Goal: Transaction & Acquisition: Purchase product/service

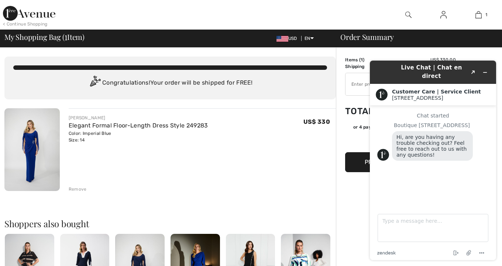
click at [412, 20] on div at bounding box center [407, 15] width 35 height 30
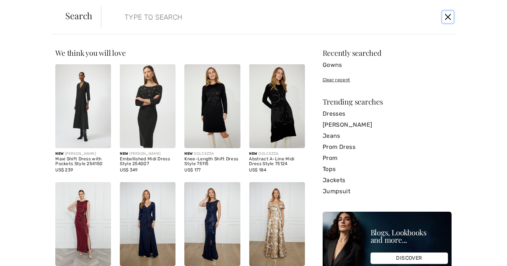
click at [450, 17] on button "Close" at bounding box center [448, 17] width 11 height 12
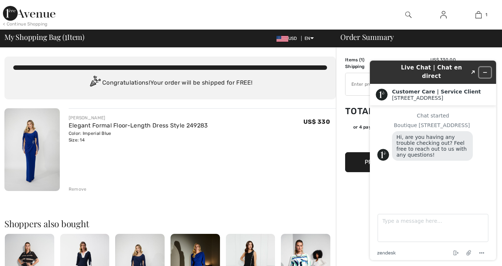
click at [484, 70] on icon "Minimize widget" at bounding box center [484, 72] width 5 height 5
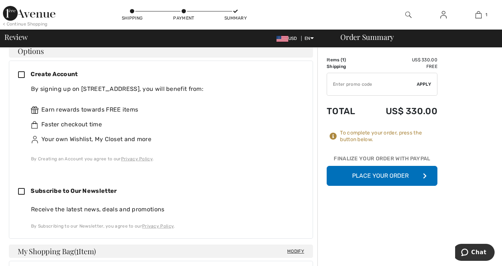
scroll to position [195, 0]
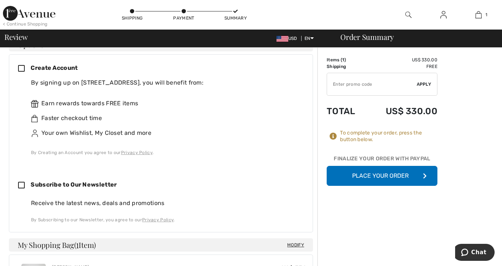
click at [20, 65] on icon at bounding box center [24, 69] width 13 height 8
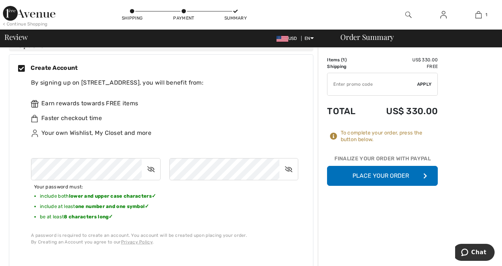
click at [291, 199] on div "Your password must: include both lower and upper case characters ✓ include at l…" at bounding box center [164, 198] width 267 height 80
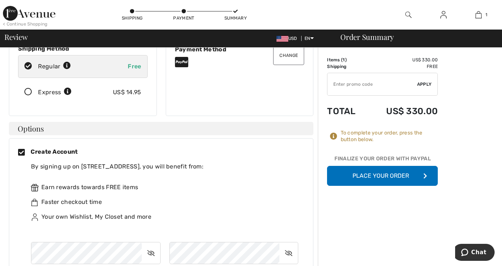
scroll to position [116, 0]
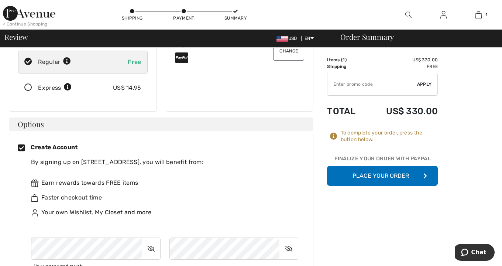
click at [379, 177] on button "Place Your Order" at bounding box center [382, 176] width 111 height 20
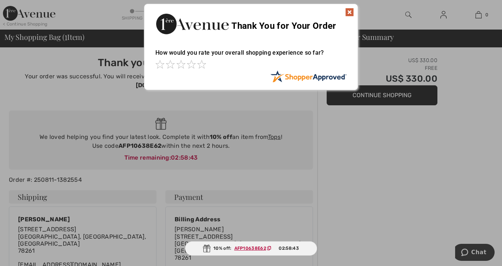
click at [348, 13] on img at bounding box center [349, 12] width 9 height 9
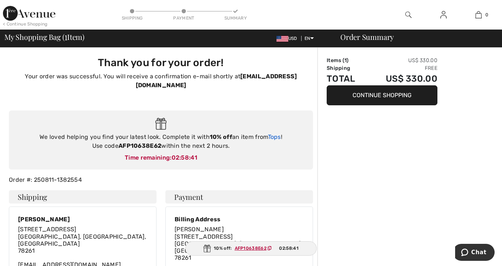
click at [272, 133] on link "Tops" at bounding box center [274, 136] width 13 height 7
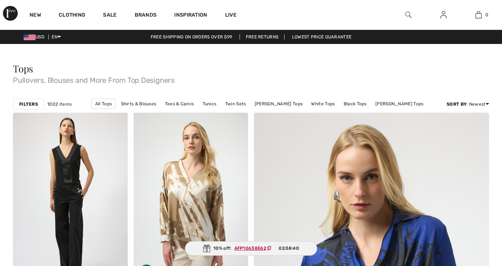
checkbox input "true"
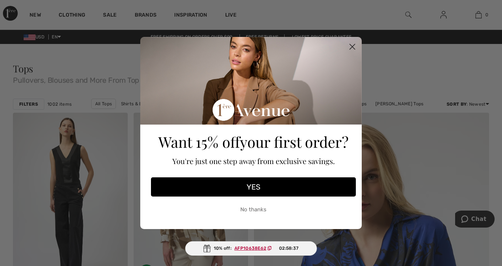
click at [352, 48] on circle "Close dialog" at bounding box center [352, 47] width 12 height 12
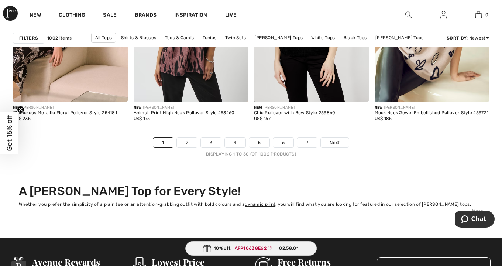
scroll to position [3167, 0]
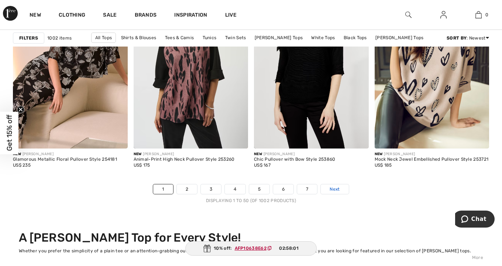
click at [332, 188] on span "Next" at bounding box center [334, 189] width 10 height 7
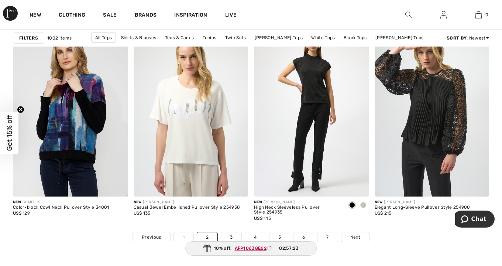
scroll to position [3137, 0]
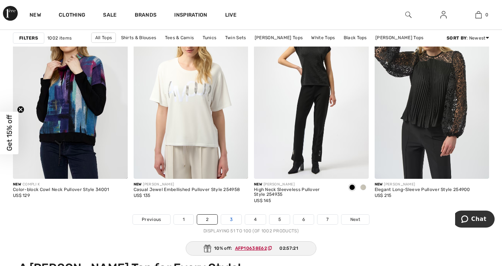
click at [234, 218] on link "3" at bounding box center [231, 219] width 20 height 10
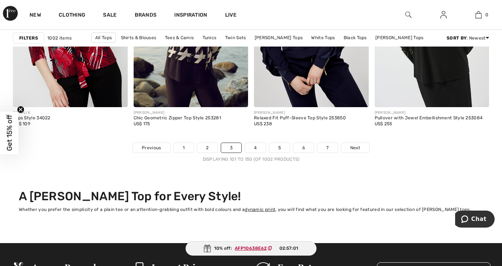
scroll to position [3201, 0]
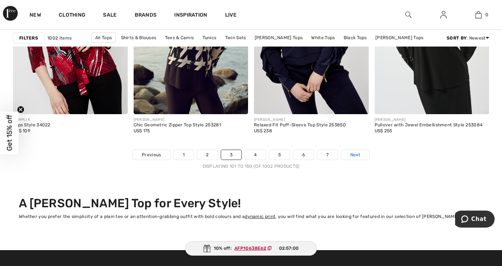
click at [351, 156] on span "Next" at bounding box center [355, 154] width 10 height 7
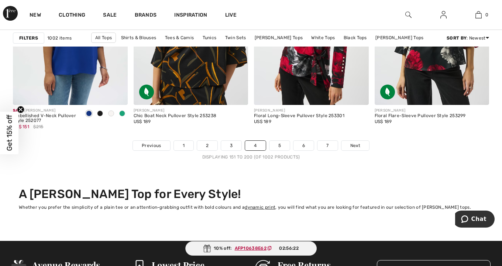
scroll to position [3208, 0]
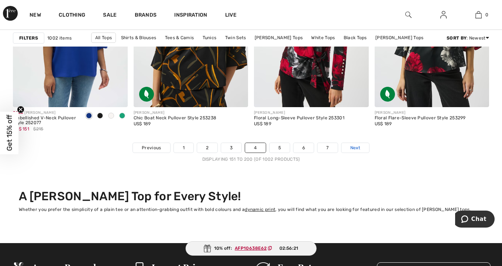
click at [355, 148] on span "Next" at bounding box center [355, 147] width 10 height 7
